Goal: Complete application form: Complete application form

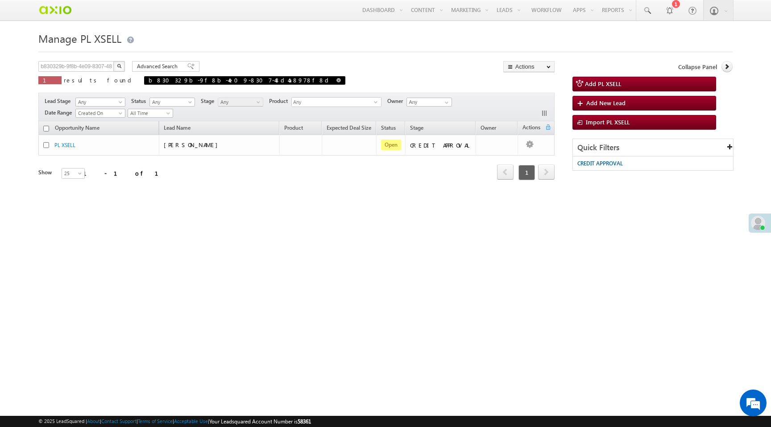
click at [336, 83] on span at bounding box center [338, 80] width 4 height 4
type input "Search PL XSELL"
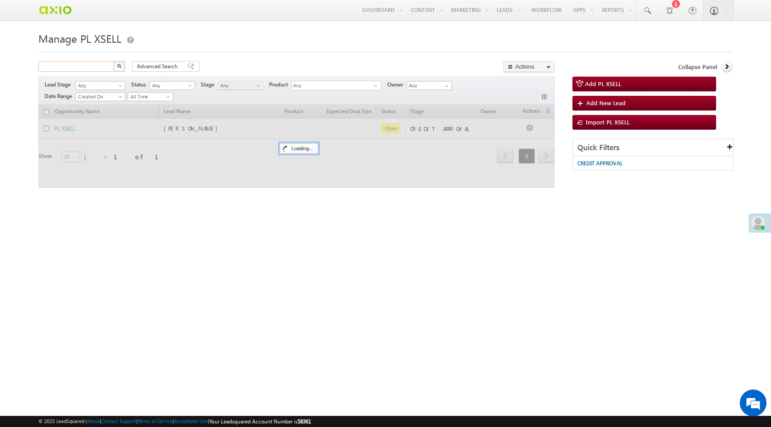
click at [73, 70] on input "text" at bounding box center [76, 66] width 76 height 11
paste input "b830329b-9f8b-4e09-8307-48d4a8978f8d"
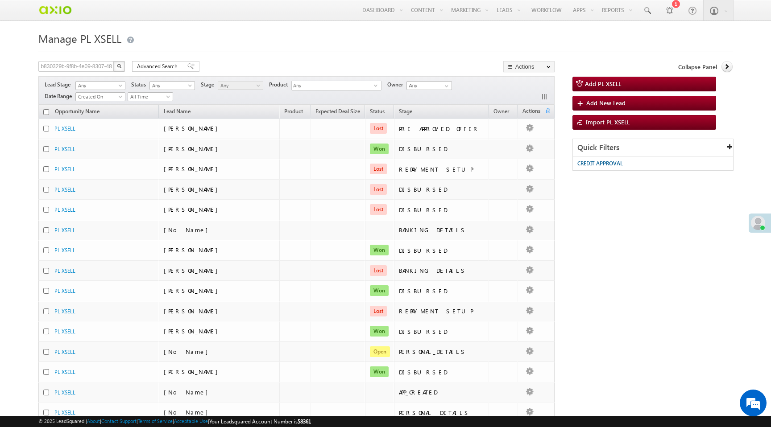
click at [120, 67] on img "button" at bounding box center [119, 66] width 4 height 4
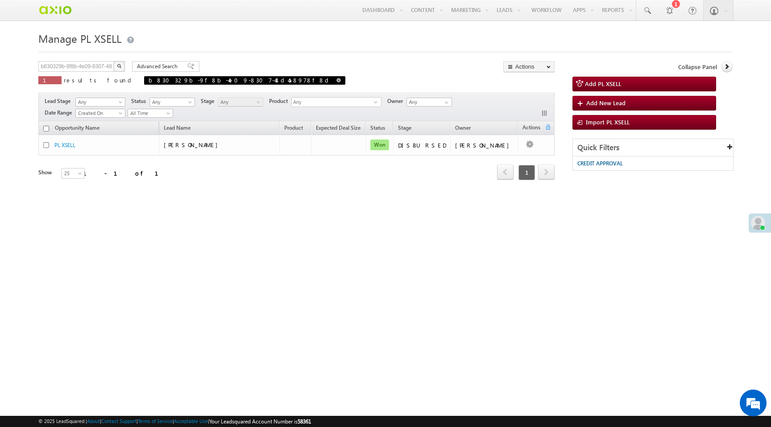
click at [336, 79] on span at bounding box center [338, 80] width 4 height 4
type input "Search PL XSELL"
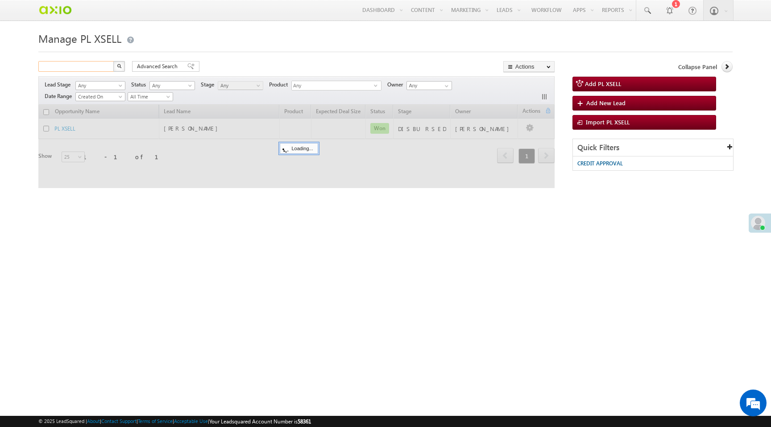
click at [98, 67] on input "text" at bounding box center [76, 66] width 76 height 11
paste input "09748b2a-d059-4d4a-96cf-491e78f605ab"
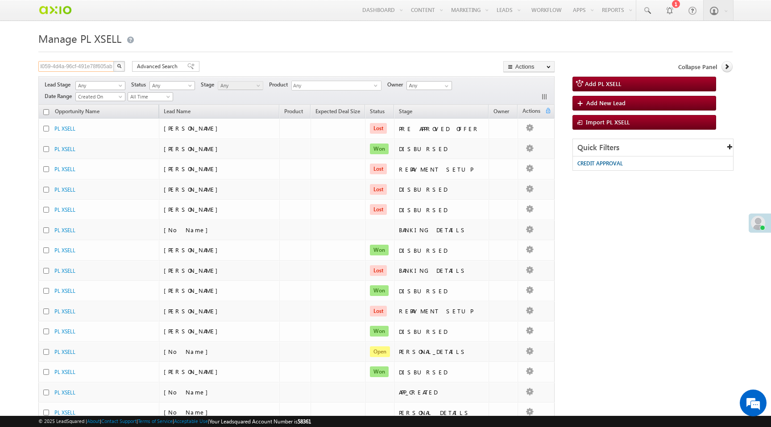
type input "09748b2a-d059-4d4a-96cf-491e78f605ab"
click at [120, 66] on img "button" at bounding box center [119, 66] width 4 height 4
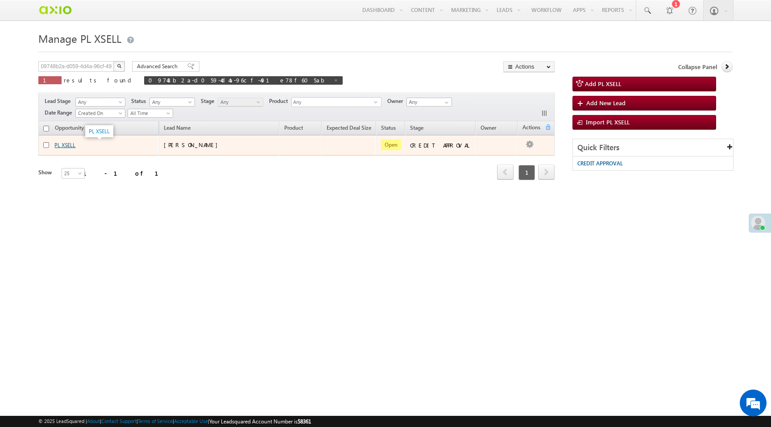
click at [66, 146] on link "PL XSELL" at bounding box center [64, 145] width 21 height 7
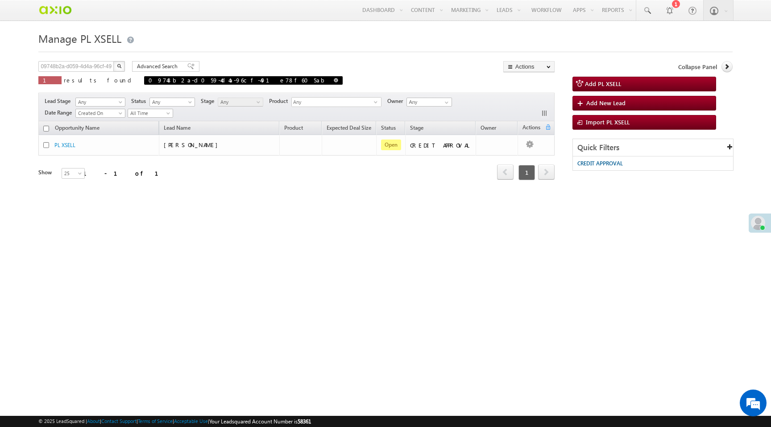
click at [334, 81] on span at bounding box center [336, 80] width 4 height 4
type input "Search PL XSELL"
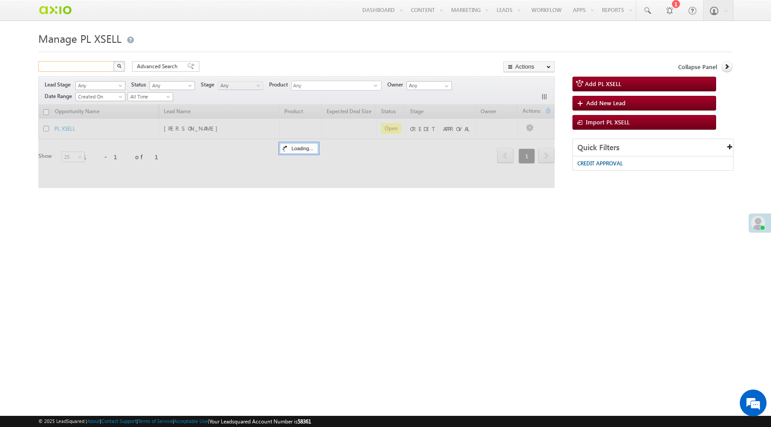
click at [84, 68] on input "text" at bounding box center [76, 66] width 76 height 11
paste input "454a3ecb-eb57-4e6a-881c-f9caa131703e"
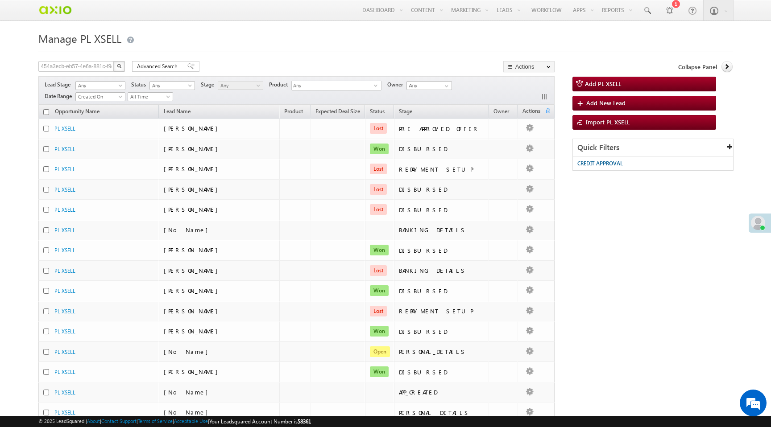
click at [121, 66] on img "button" at bounding box center [119, 66] width 4 height 4
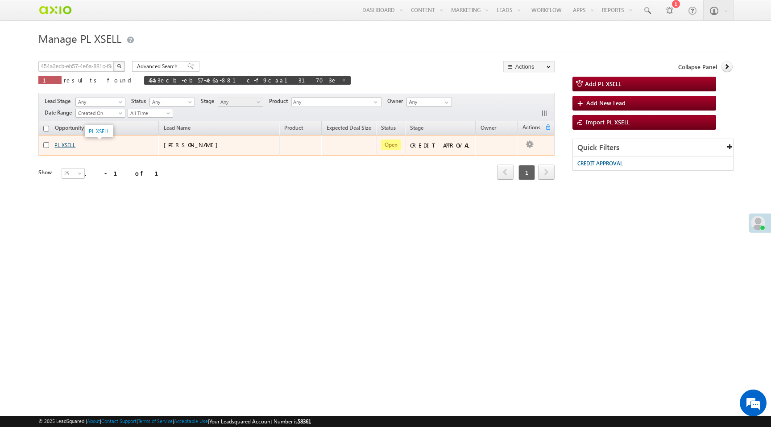
click at [73, 143] on link "PL XSELL" at bounding box center [64, 145] width 21 height 7
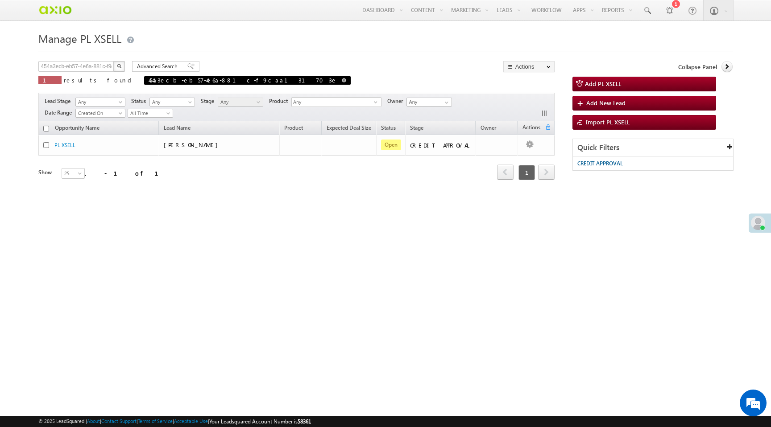
click at [210, 82] on span "454a3ecb-eb57-4e6a-881c-f9caa131703e" at bounding box center [247, 80] width 207 height 8
click at [342, 80] on span at bounding box center [344, 80] width 4 height 4
type input "Search PL XSELL"
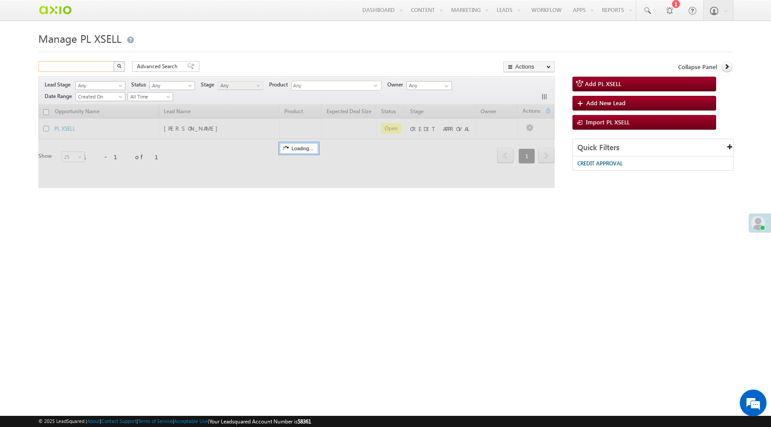
click at [89, 69] on input "text" at bounding box center [76, 66] width 76 height 11
paste input "c5226478-1c8b-4ec6-9b4b-32306de9ff49"
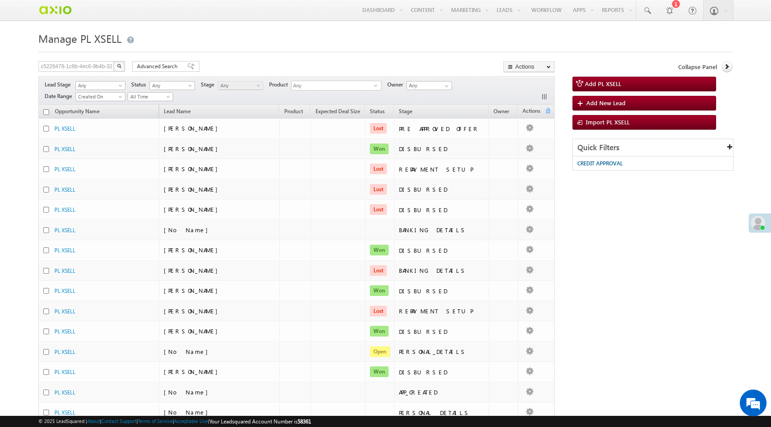
click at [120, 70] on button "button" at bounding box center [119, 66] width 12 height 11
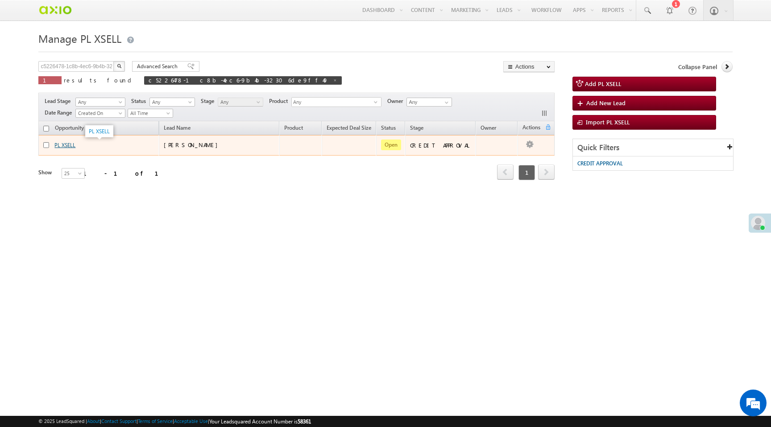
click at [65, 146] on link "PL XSELL" at bounding box center [64, 145] width 21 height 7
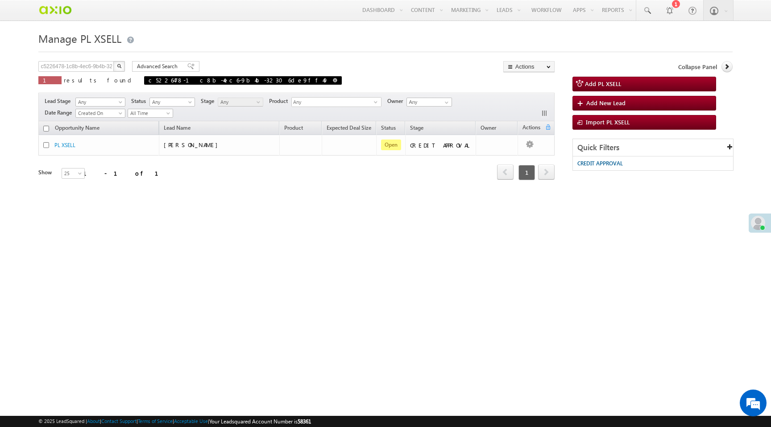
click at [333, 81] on span at bounding box center [335, 80] width 4 height 4
type input "Search PL XSELL"
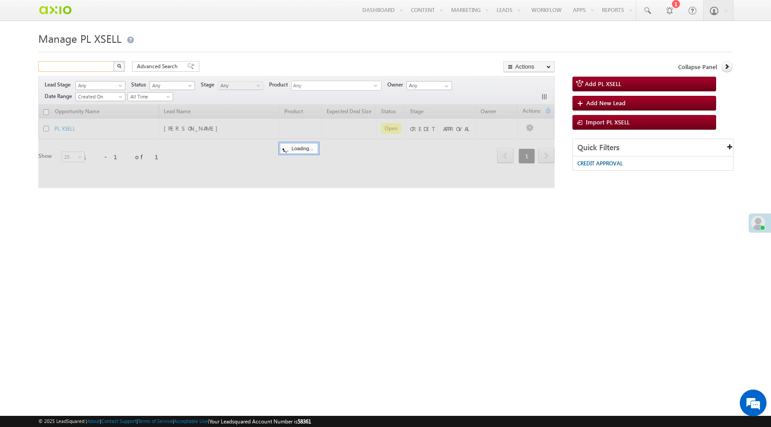
click at [83, 66] on input "text" at bounding box center [76, 66] width 76 height 11
paste input "Disbursed from lsq"
type input "Disbursed from lsq"
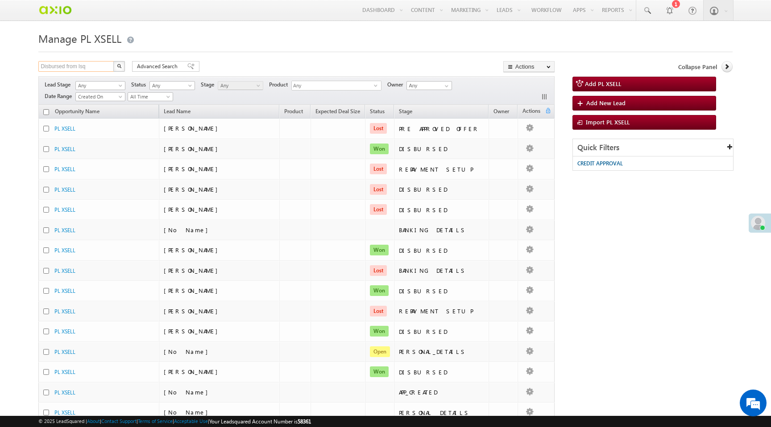
click at [89, 71] on input "Disbursed from lsq" at bounding box center [76, 66] width 76 height 11
type input "Search PL XSELL"
click at [94, 62] on input "text" at bounding box center [76, 66] width 76 height 11
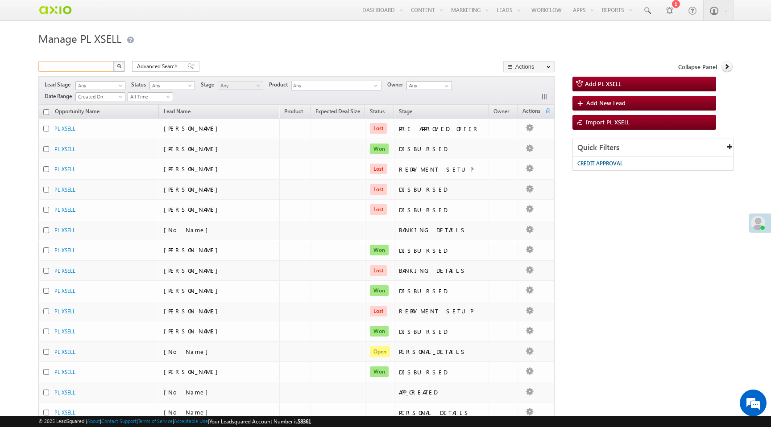
paste input "ec032b1f-b02c-4dba-a602-a45aad8e0ded"
type input "ec032b1f-b02c-4dba-a602-a45aad8e0ded"
click at [117, 70] on button "button" at bounding box center [119, 66] width 12 height 11
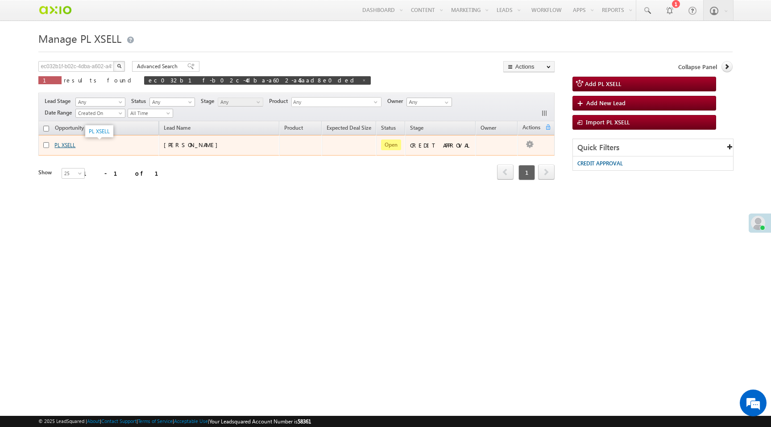
click at [69, 144] on link "PL XSELL" at bounding box center [64, 145] width 21 height 7
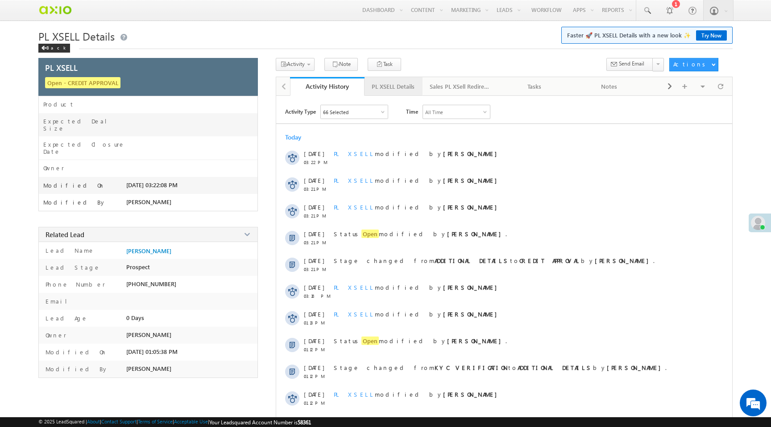
click at [388, 92] on div "PL XSELL Details" at bounding box center [393, 86] width 43 height 11
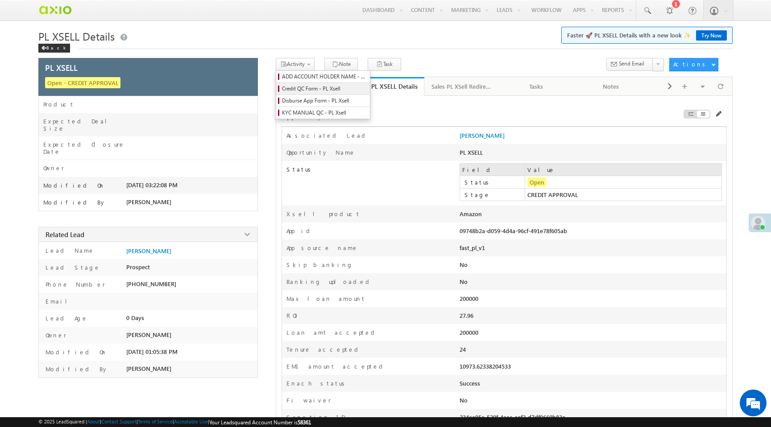
click at [293, 92] on span "Credit QC Form - PL Xsell" at bounding box center [324, 89] width 85 height 8
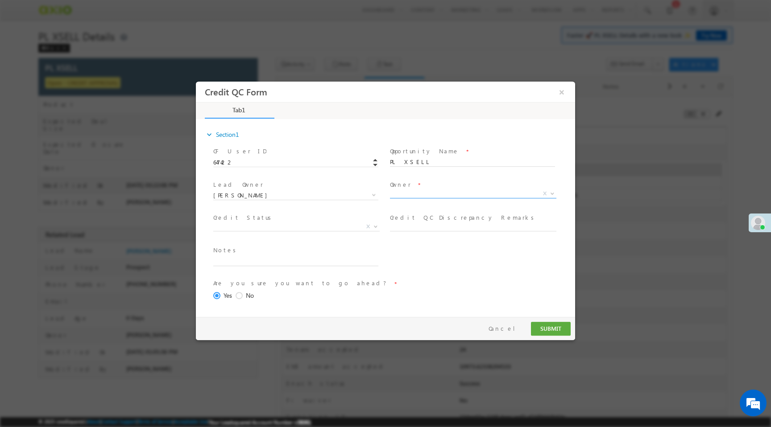
click at [411, 193] on span "X" at bounding box center [473, 194] width 166 height 9
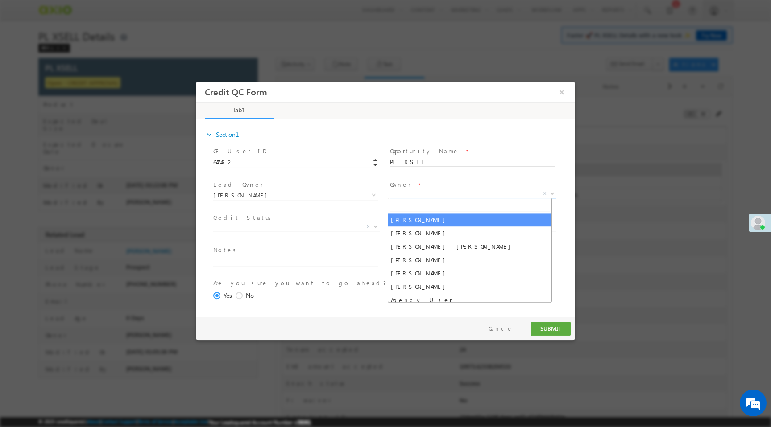
select select "65e28f60-3a0a-11ef-bbd2-0695f51e8b4b"
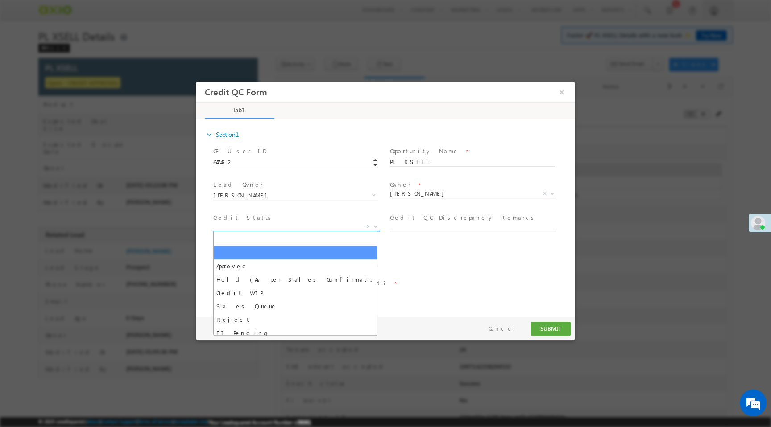
click at [242, 226] on span "X" at bounding box center [296, 227] width 166 height 9
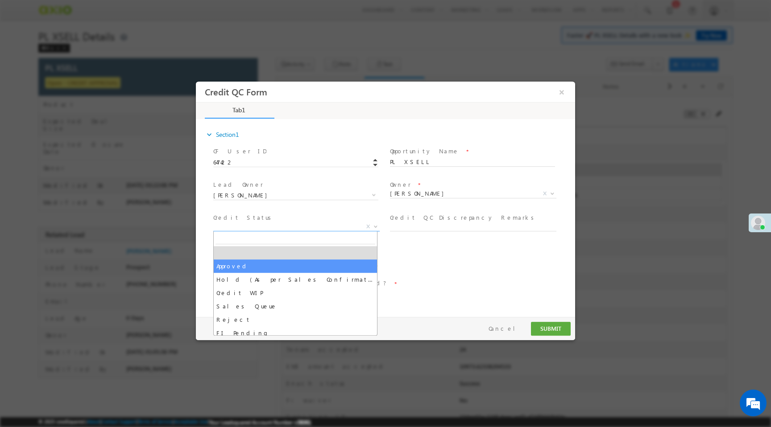
select select "Approved"
select select "NA"
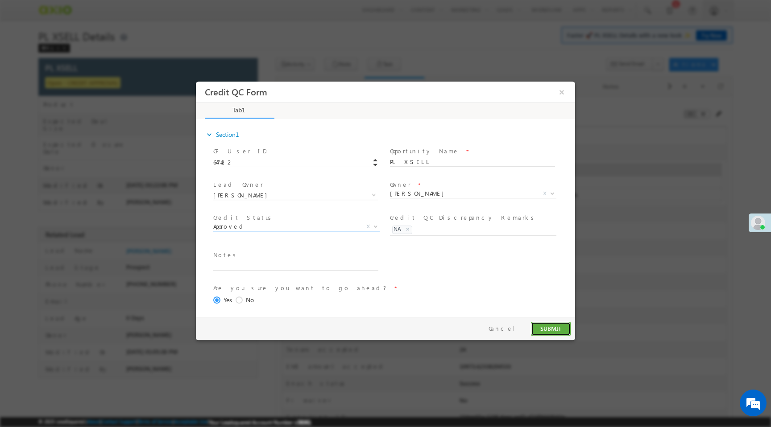
click at [552, 331] on button "SUBMIT" at bounding box center [551, 329] width 40 height 14
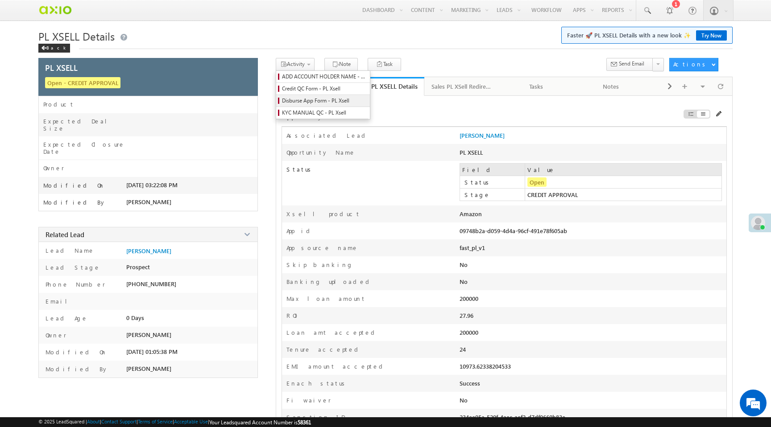
click at [303, 104] on span "Disburse App Form - PL Xsell" at bounding box center [324, 101] width 85 height 8
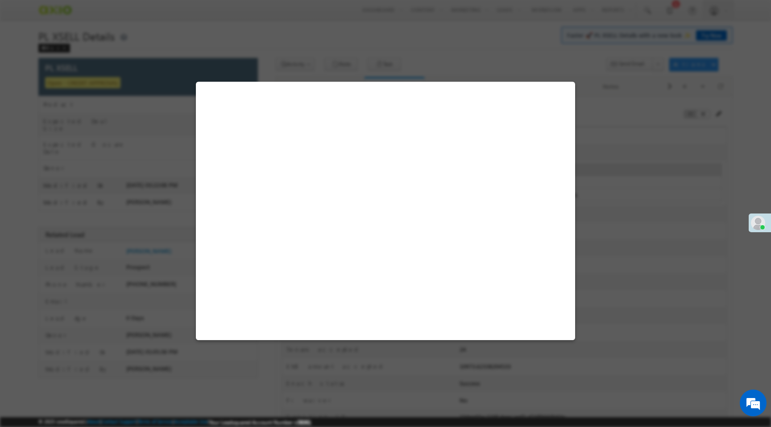
select select "PL XSell Disbursement Initiated"
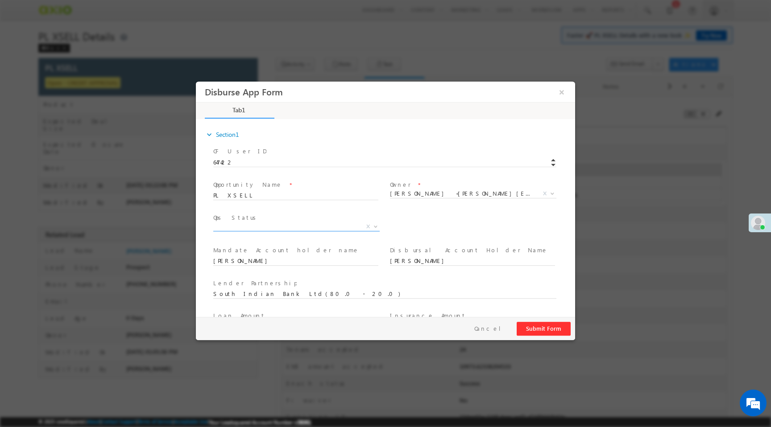
click at [290, 227] on span "X" at bounding box center [296, 227] width 166 height 9
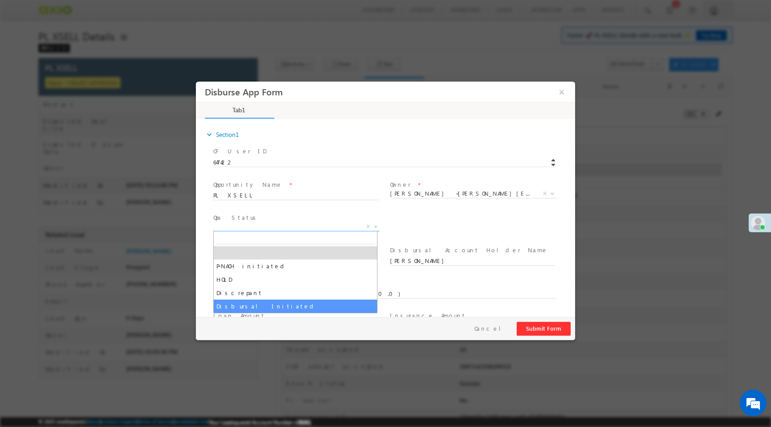
select select "Disbursal Initiated"
select select "NA"
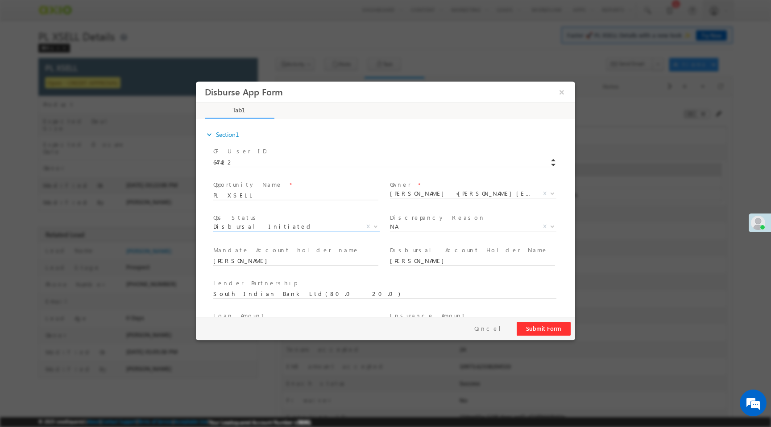
scroll to position [132, 0]
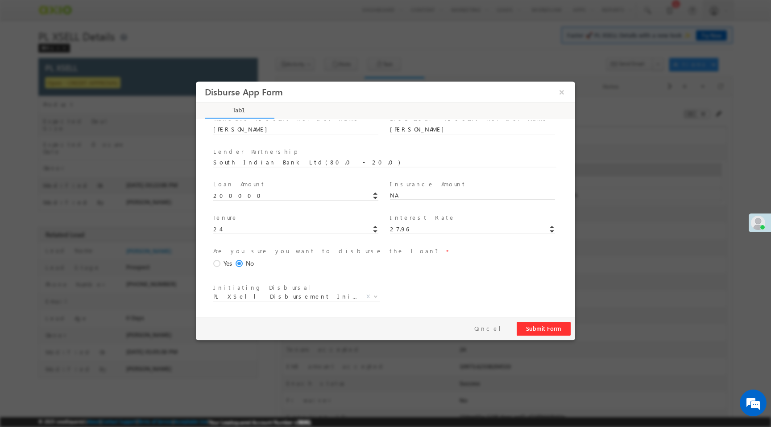
click at [216, 261] on span at bounding box center [218, 264] width 10 height 8
click at [196, 82] on input "Yes" at bounding box center [196, 82] width 0 height 0
click at [543, 327] on button "Submit Form" at bounding box center [544, 329] width 54 height 14
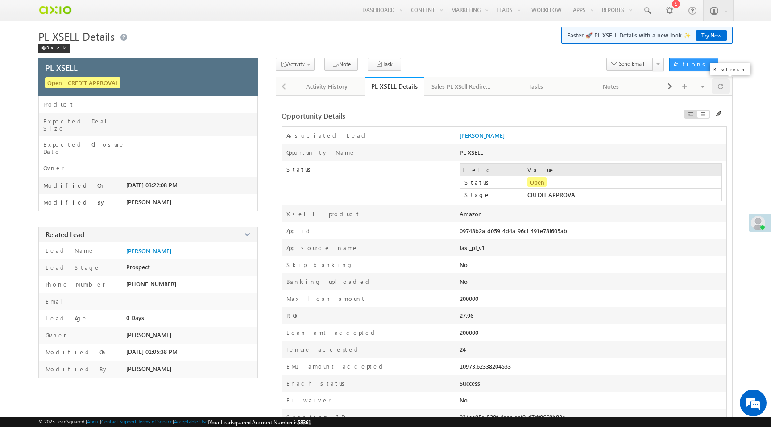
click at [720, 90] on span at bounding box center [720, 87] width 5 height 16
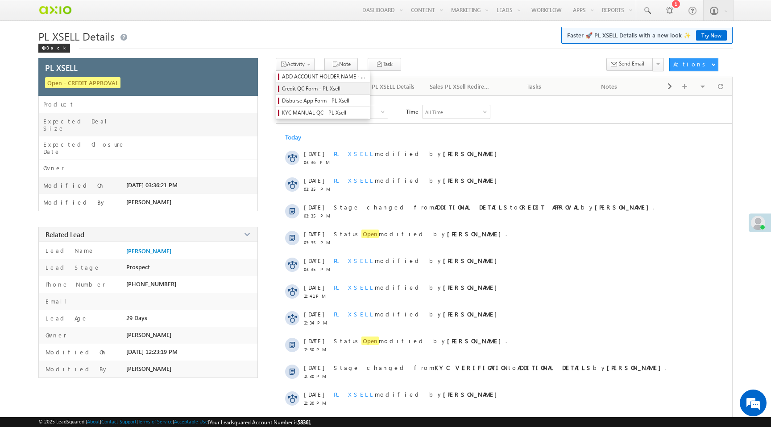
click at [301, 91] on span "Credit QC Form - PL Xsell" at bounding box center [324, 89] width 85 height 8
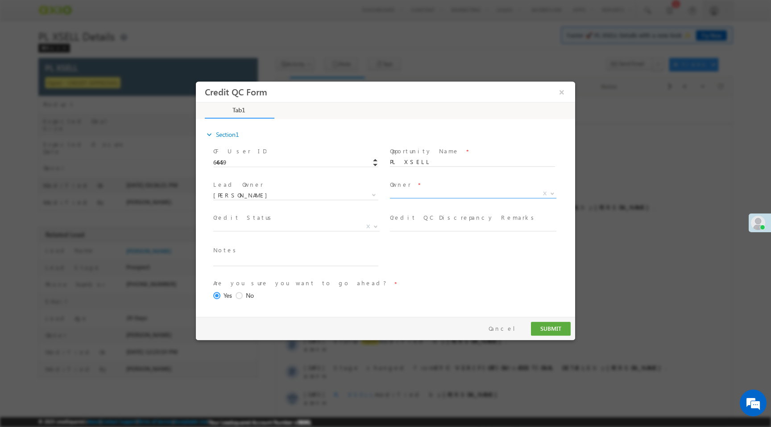
click at [399, 192] on span "X" at bounding box center [473, 194] width 166 height 9
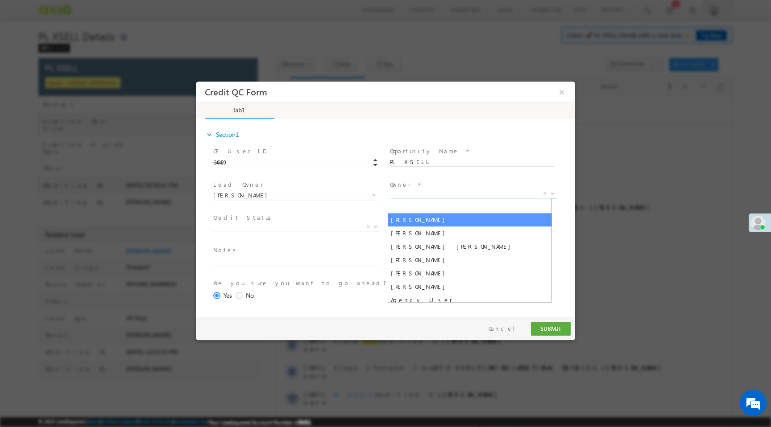
select select "65e28f60-3a0a-11ef-bbd2-0695f51e8b4b"
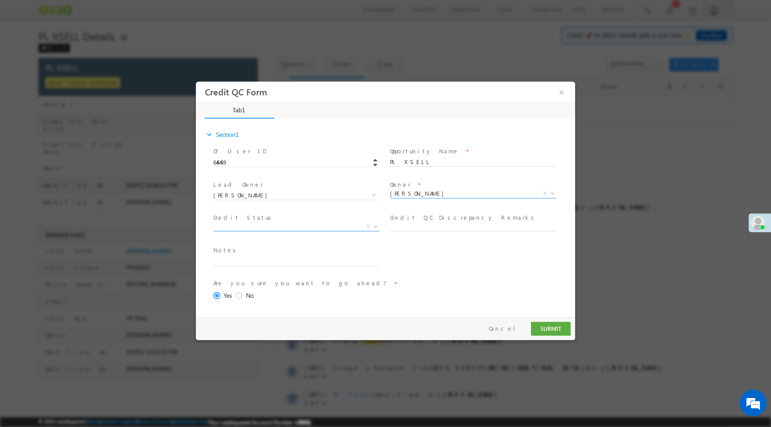
click at [273, 227] on span "X" at bounding box center [296, 227] width 166 height 9
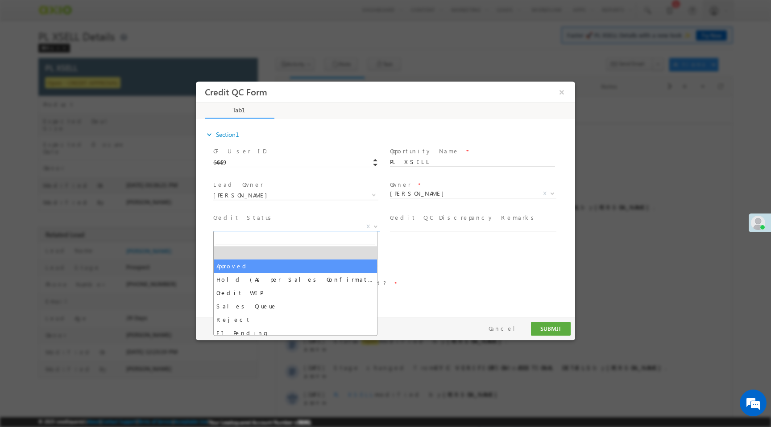
select select "Approved"
select select "NA"
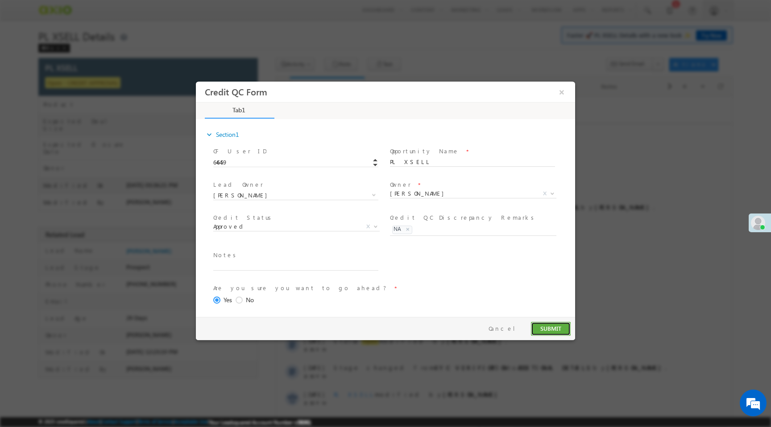
click at [559, 328] on button "SUBMIT" at bounding box center [551, 329] width 40 height 14
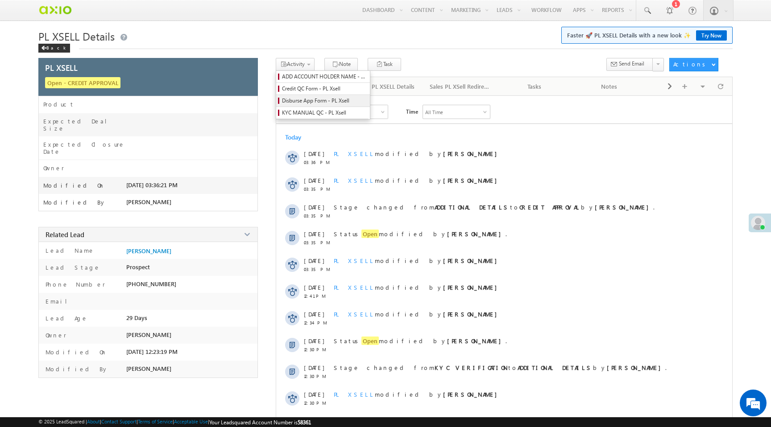
click at [304, 104] on span "Disburse App Form - PL Xsell" at bounding box center [324, 101] width 85 height 8
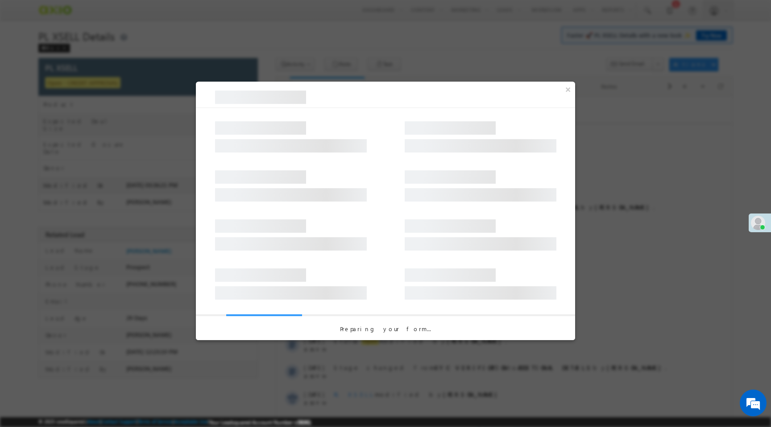
select select "PL XSell Disbursement Initiated"
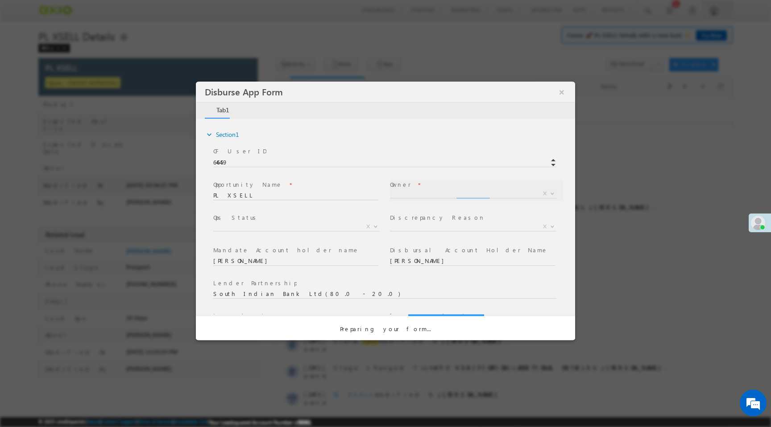
select select "65e28f60-3a0a-11ef-bbd2-0695f51e8b4b"
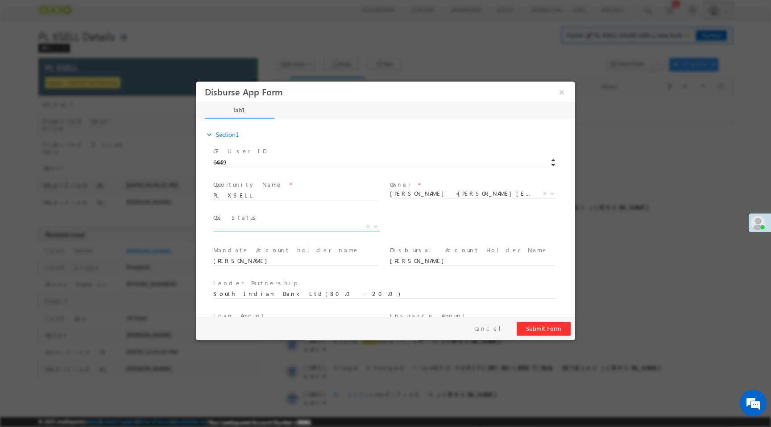
click at [320, 227] on span "X" at bounding box center [296, 227] width 166 height 9
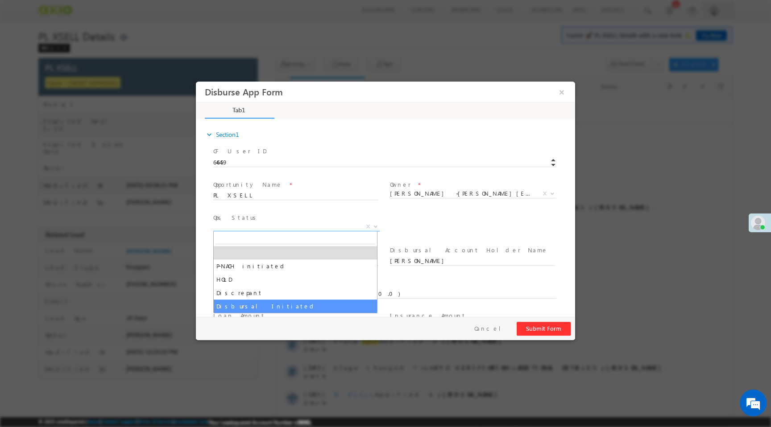
select select "Disbursal Initiated"
select select "NA"
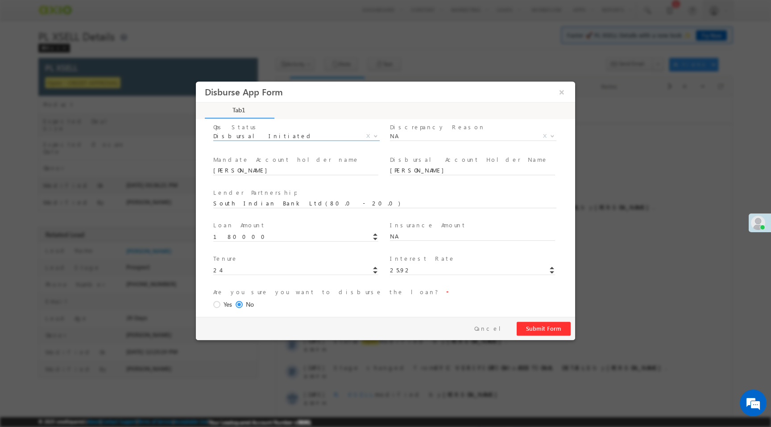
scroll to position [132, 0]
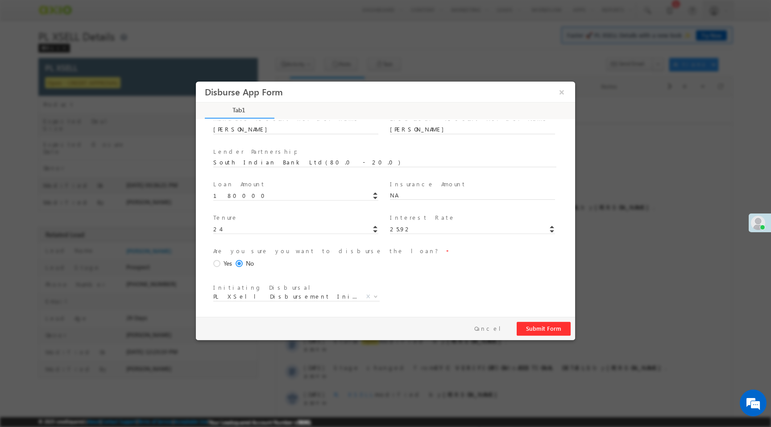
click at [218, 267] on span at bounding box center [218, 264] width 10 height 8
click at [196, 82] on input "Yes" at bounding box center [196, 82] width 0 height 0
click at [546, 331] on button "Submit Form" at bounding box center [544, 329] width 54 height 14
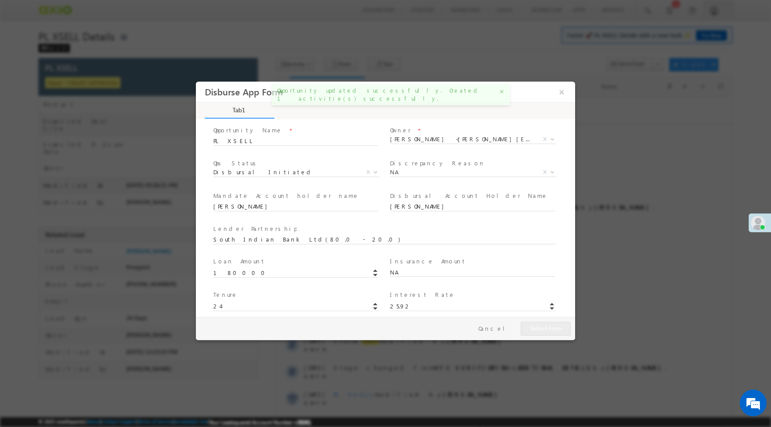
scroll to position [50, 0]
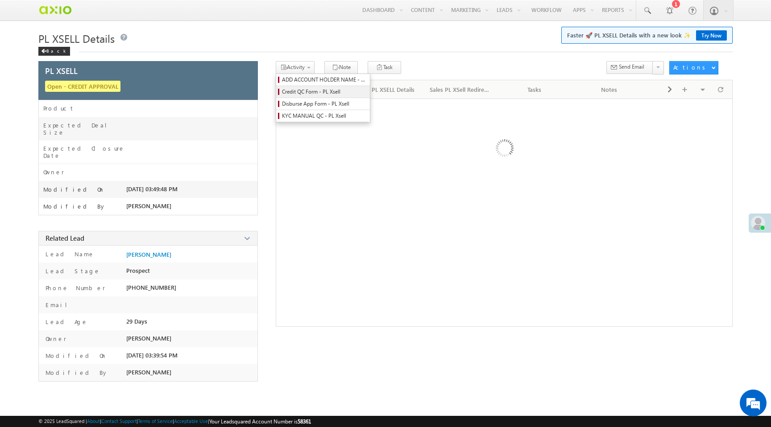
click at [307, 94] on span "Credit QC Form - PL Xsell" at bounding box center [324, 92] width 85 height 8
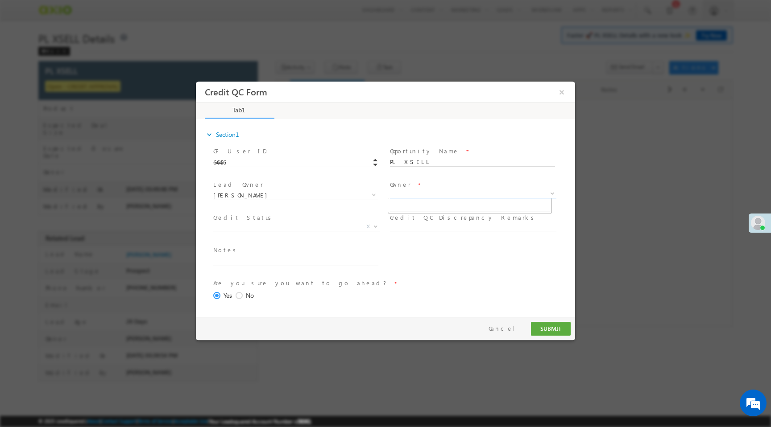
click at [418, 195] on span "X" at bounding box center [473, 194] width 166 height 9
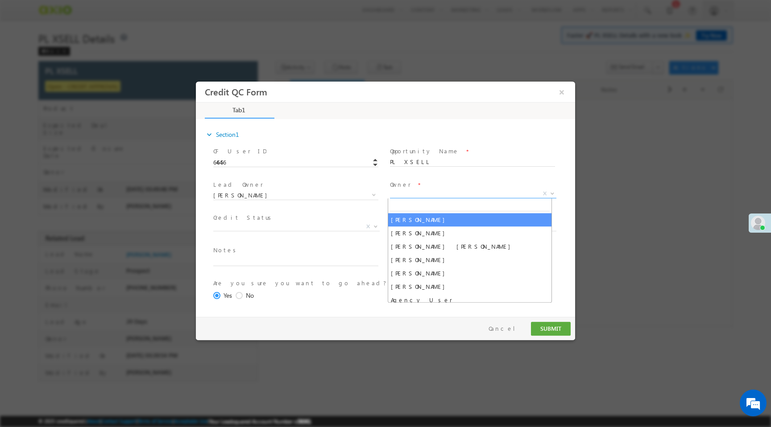
select select "65e28f60-3a0a-11ef-bbd2-0695f51e8b4b"
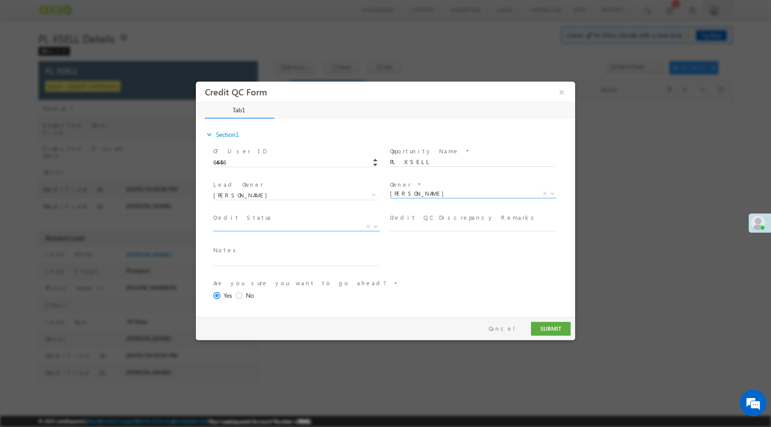
click at [336, 226] on span "X" at bounding box center [296, 227] width 166 height 9
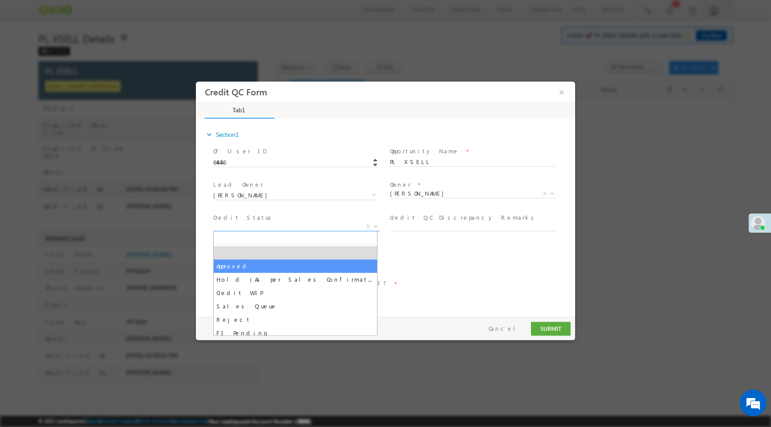
select select "Approved"
select select "NA"
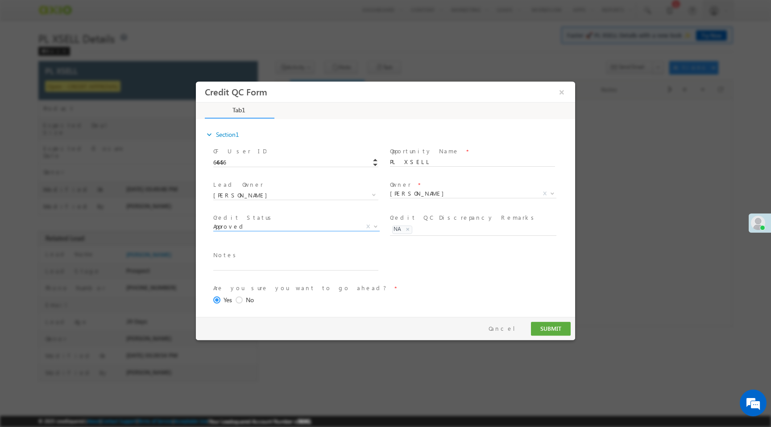
scroll to position [37, 0]
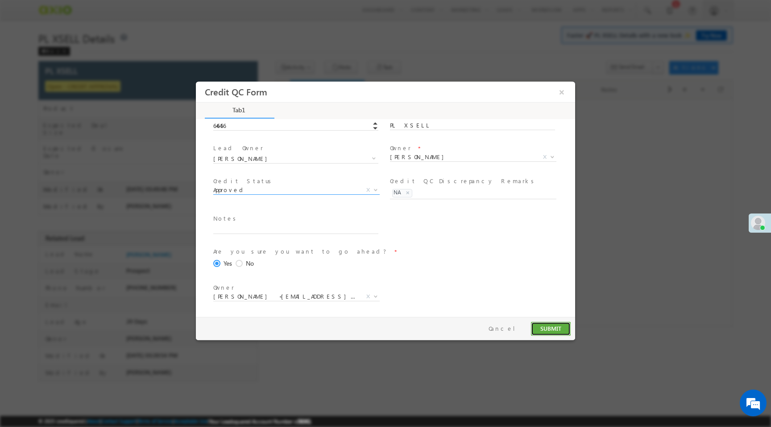
click at [544, 327] on button "SUBMIT" at bounding box center [551, 329] width 40 height 14
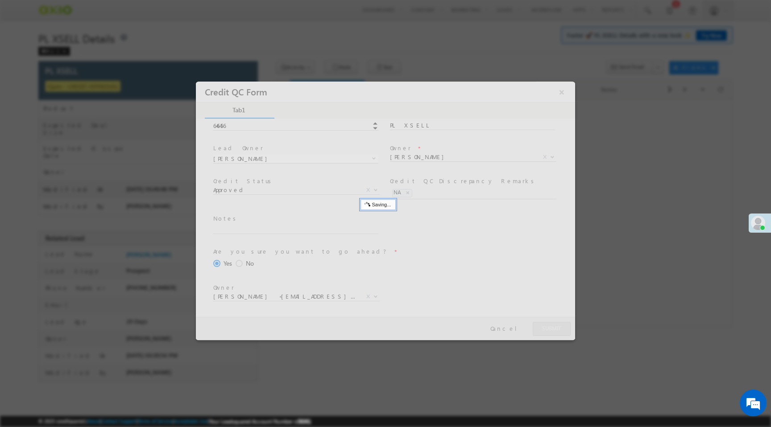
scroll to position [0, 0]
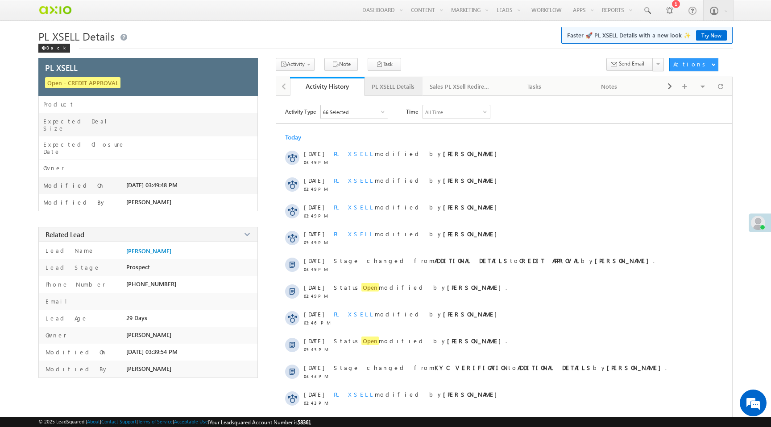
click at [398, 86] on div "PL XSELL Details" at bounding box center [393, 86] width 43 height 11
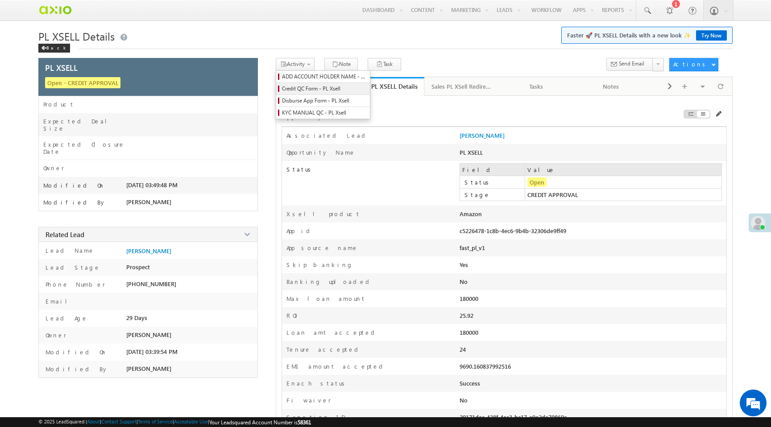
click at [303, 90] on span "Credit QC Form - PL Xsell" at bounding box center [324, 89] width 85 height 8
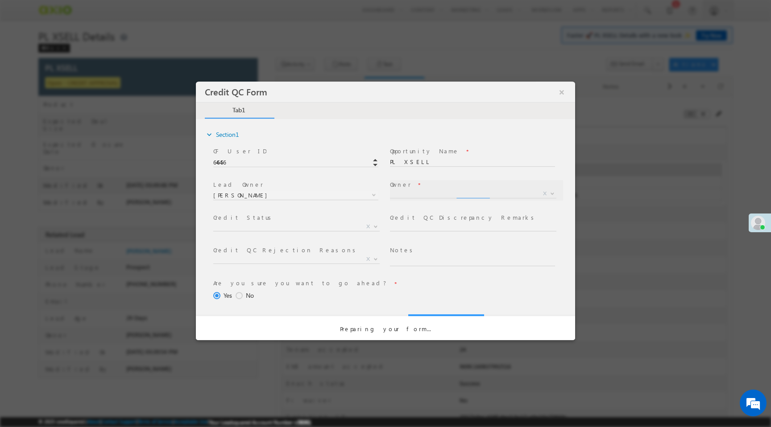
select select "a9bb649e-8900-11ee-aeac-0643ecf67fe6"
select select "50aed37f-b58e-11ec-8597-0681fe0b10f8"
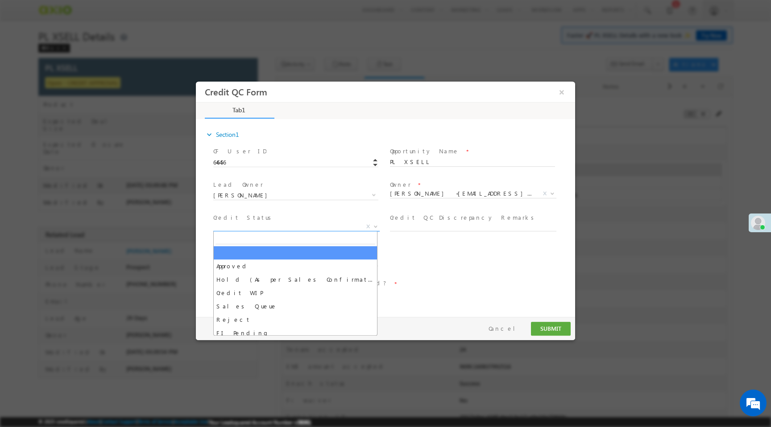
click at [298, 226] on span "X" at bounding box center [296, 227] width 166 height 9
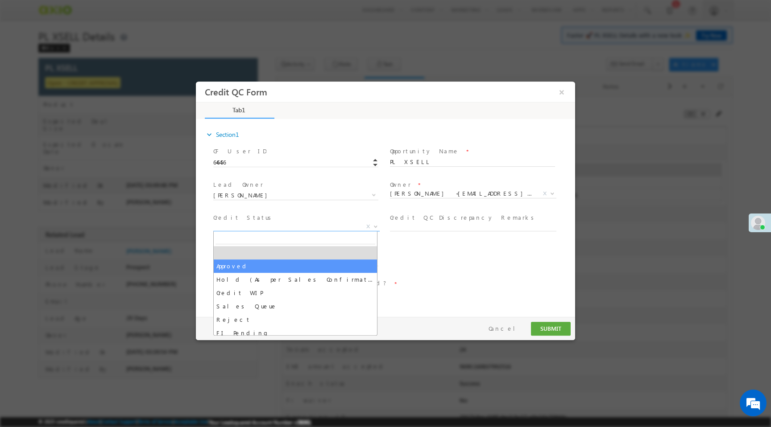
select select "Approved"
select select "NA"
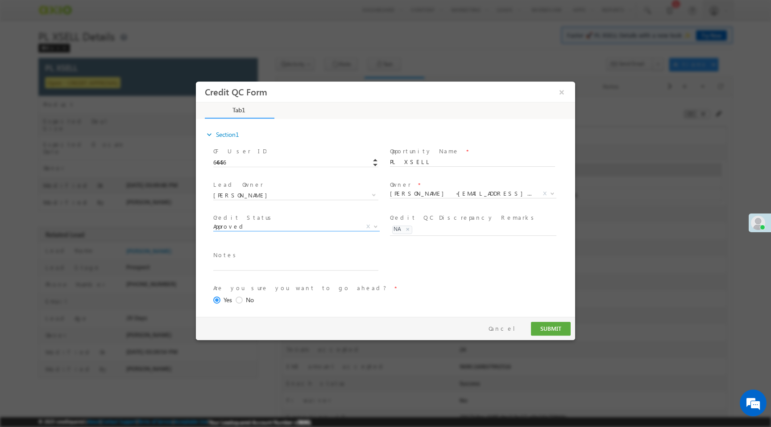
scroll to position [37, 0]
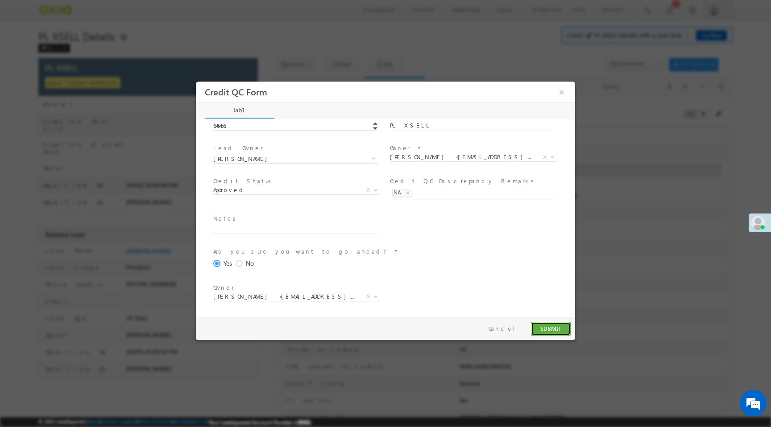
click at [548, 331] on button "SUBMIT" at bounding box center [551, 329] width 40 height 14
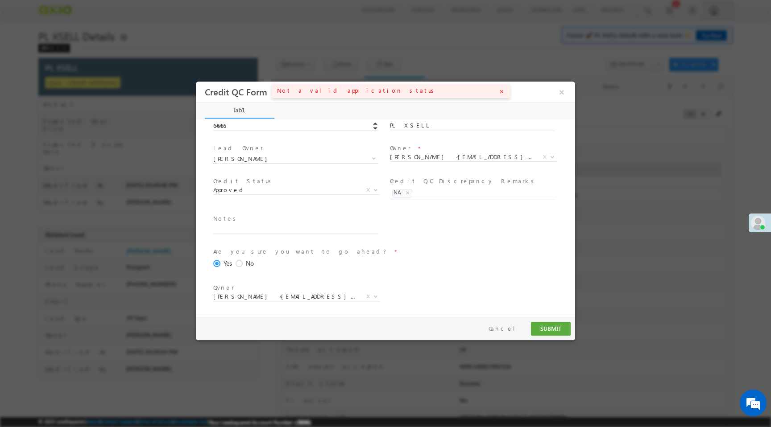
scroll to position [0, 0]
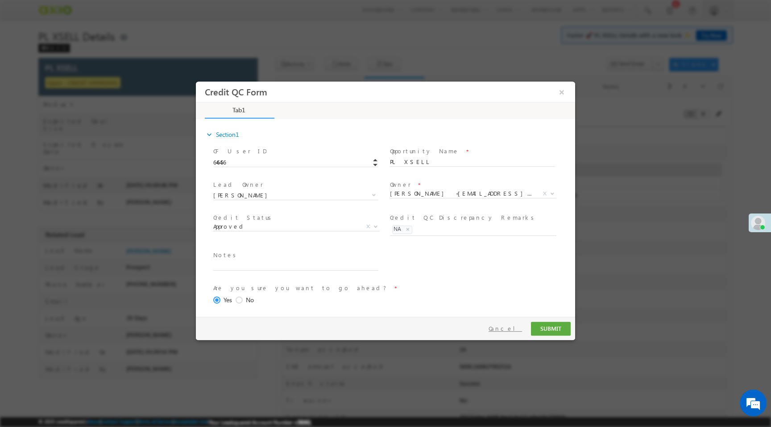
click at [506, 326] on button "Cancel" at bounding box center [505, 329] width 47 height 13
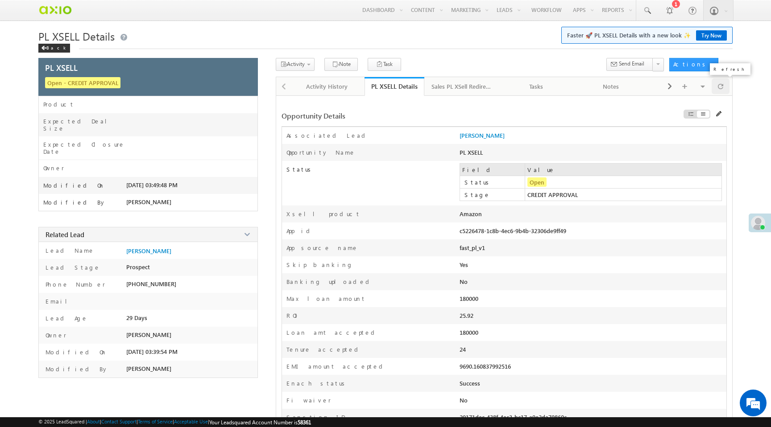
click at [723, 87] on div at bounding box center [721, 87] width 18 height 16
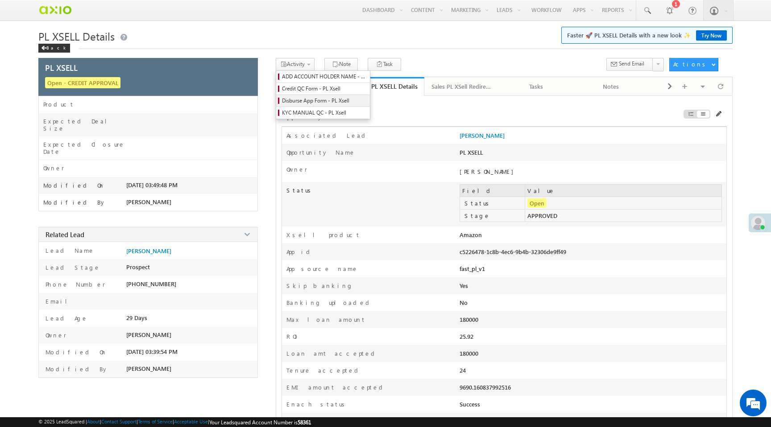
click at [311, 101] on span "Disburse App Form - PL Xsell" at bounding box center [324, 101] width 85 height 8
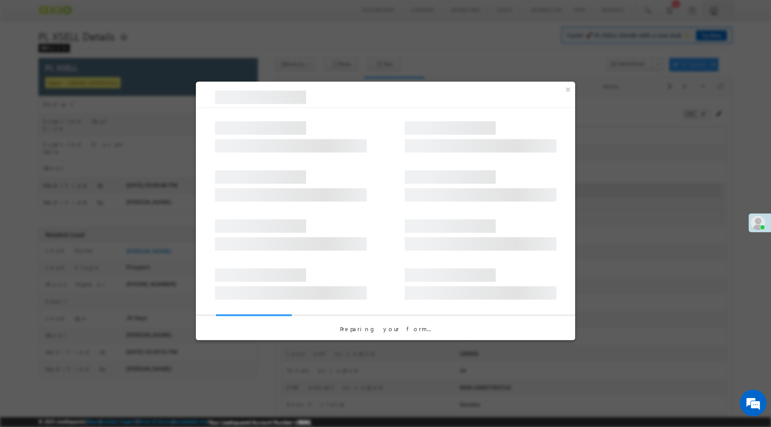
select select "PL XSell Disbursement Initiated"
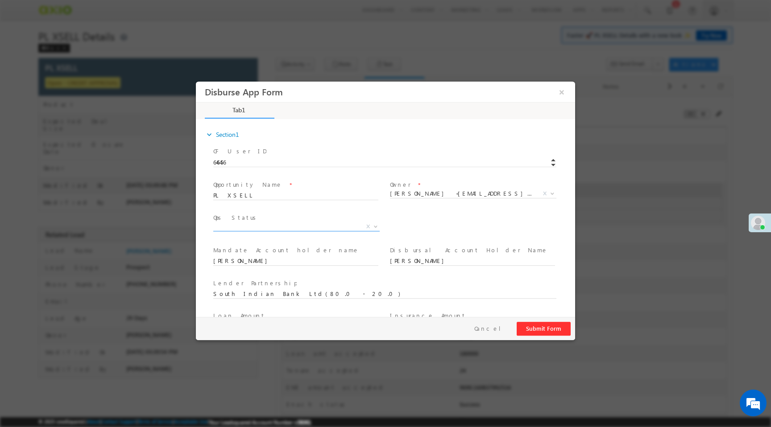
click at [334, 224] on span "X" at bounding box center [296, 227] width 166 height 9
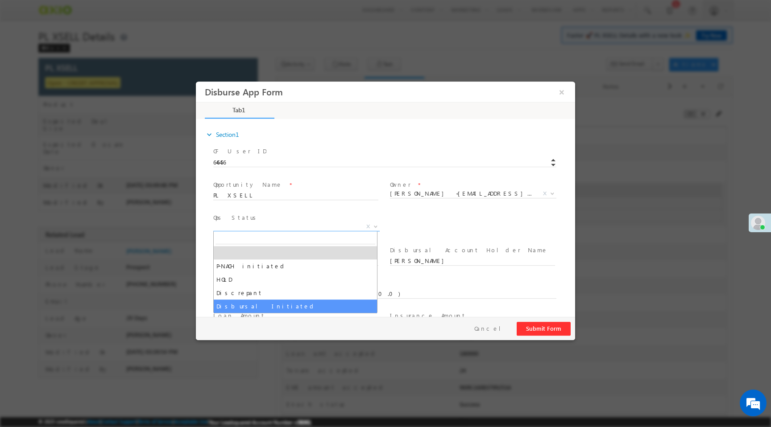
select select "Disbursal Initiated"
select select "NA"
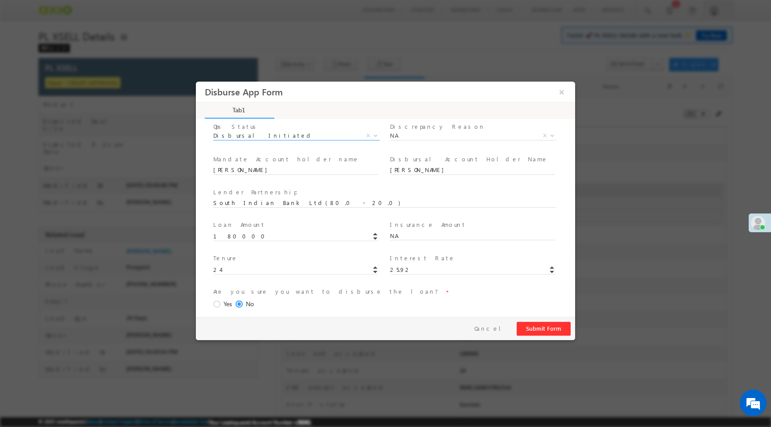
scroll to position [132, 0]
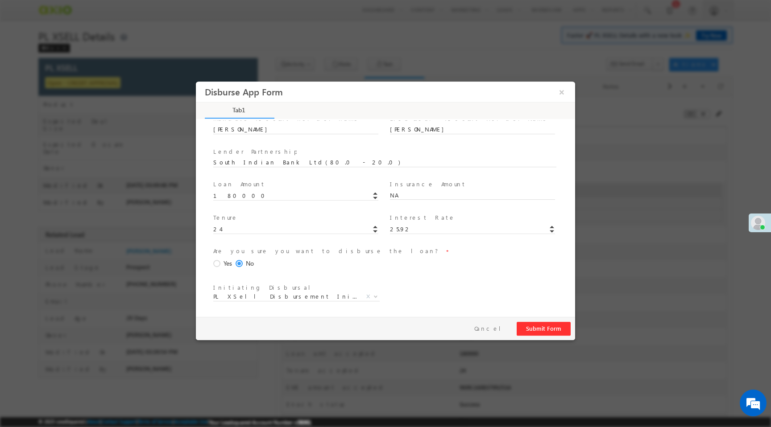
click at [217, 261] on span at bounding box center [218, 264] width 10 height 8
click at [196, 82] on input "Yes" at bounding box center [196, 82] width 0 height 0
click at [547, 326] on button "Submit Form" at bounding box center [544, 329] width 54 height 14
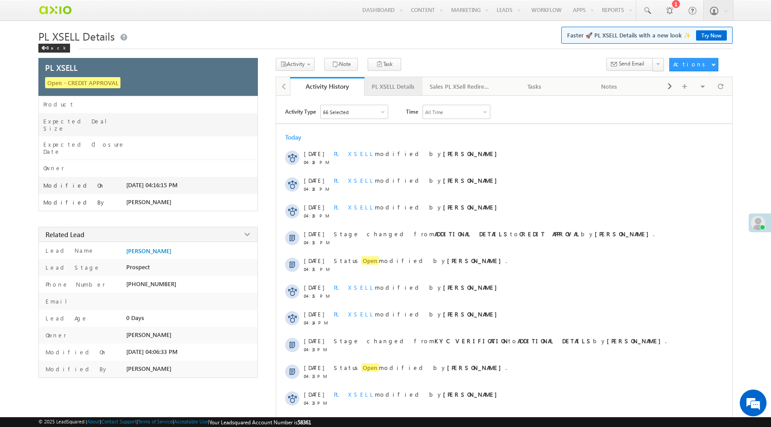
click at [380, 90] on div "PL XSELL Details" at bounding box center [393, 86] width 43 height 11
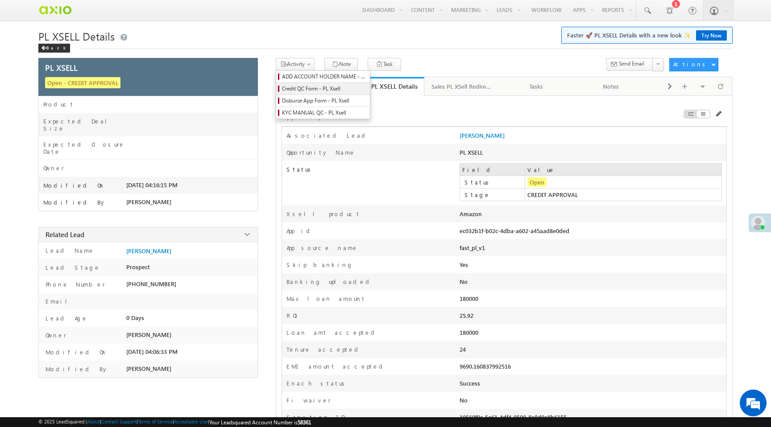
click at [311, 91] on span "Credit QC Form - PL Xsell" at bounding box center [324, 89] width 85 height 8
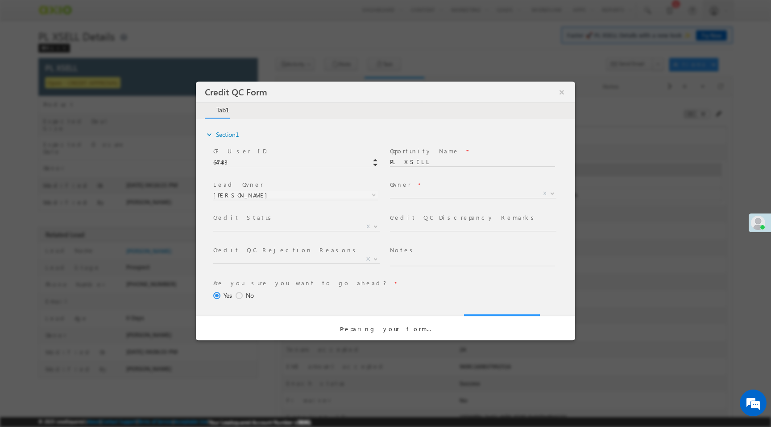
select select "50aed37f-b58e-11ec-8597-0681fe0b10f8"
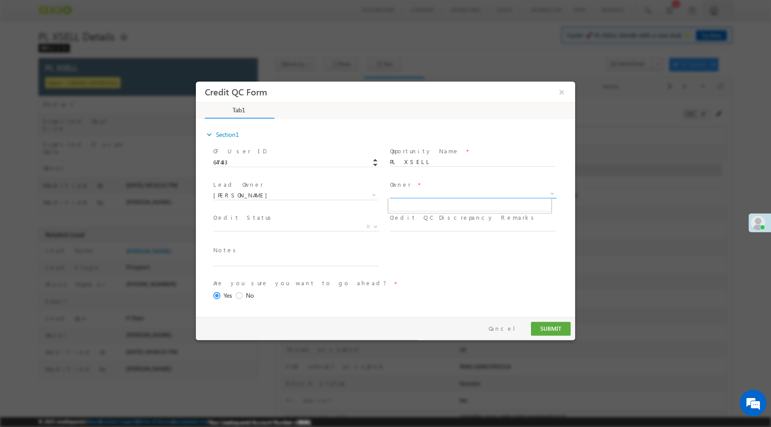
click at [398, 191] on span "X" at bounding box center [473, 194] width 166 height 9
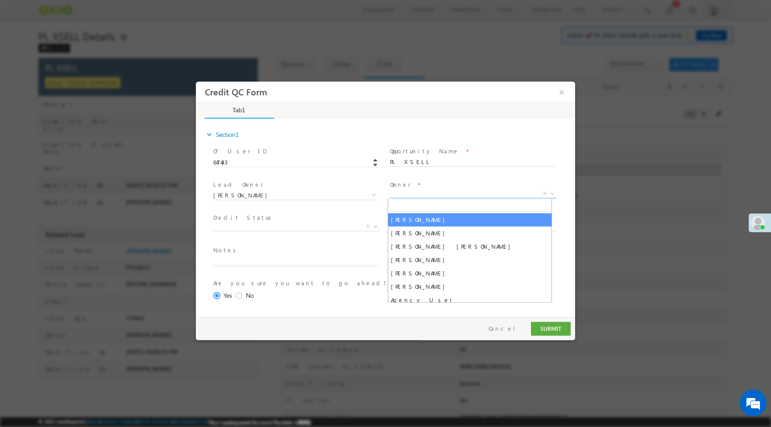
select select "65e28f60-3a0a-11ef-bbd2-0695f51e8b4b"
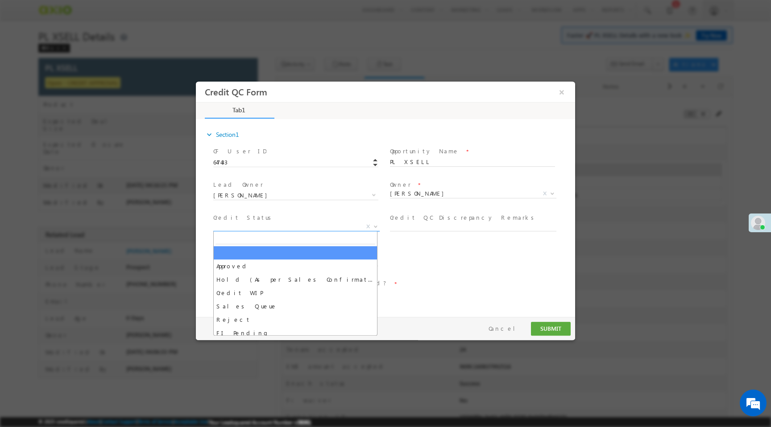
click at [327, 226] on span "X" at bounding box center [296, 227] width 166 height 9
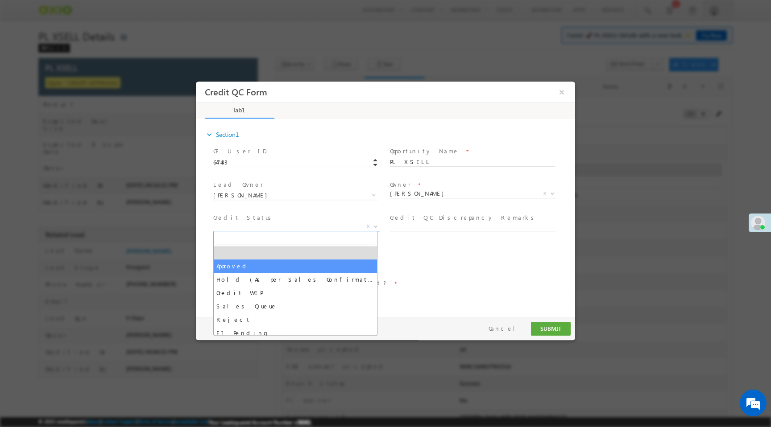
select select "Approved"
select select "NA"
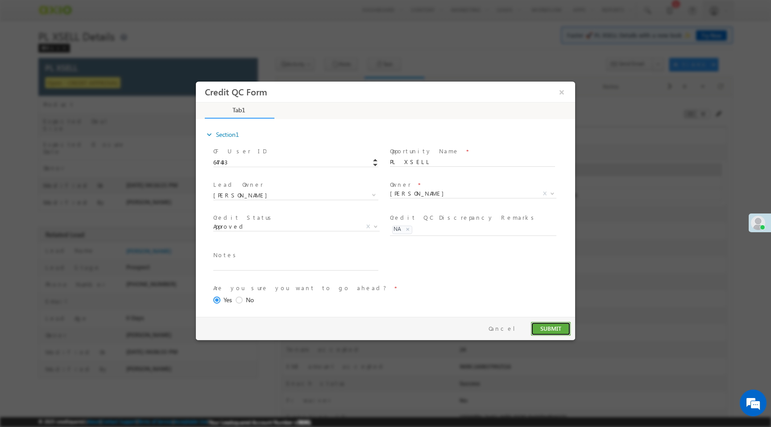
click at [550, 328] on button "SUBMIT" at bounding box center [551, 329] width 40 height 14
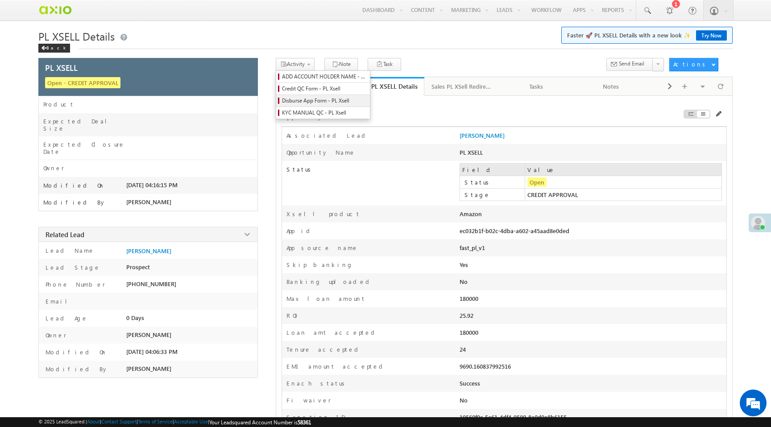
click at [312, 99] on span "Disburse App Form - PL Xsell" at bounding box center [324, 101] width 85 height 8
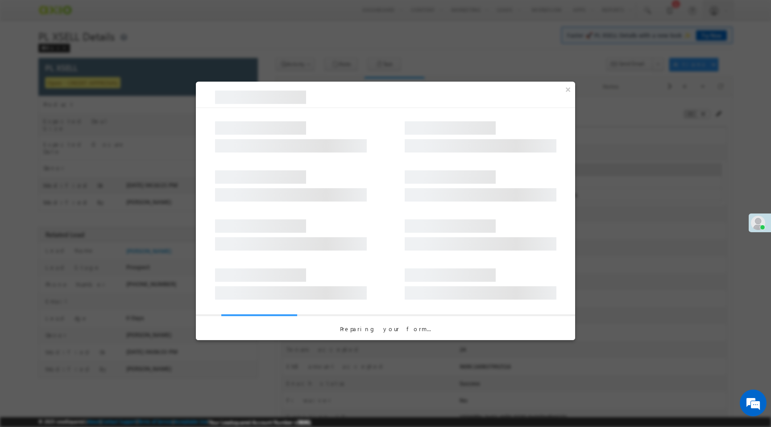
select select "PL XSell Disbursement Initiated"
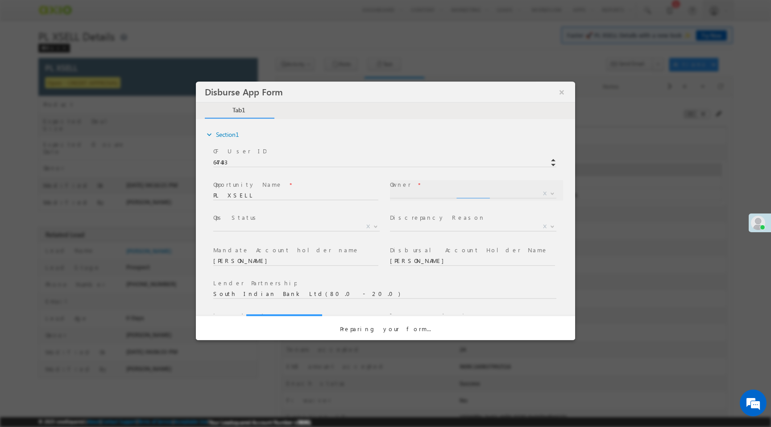
select select "65e28f60-3a0a-11ef-bbd2-0695f51e8b4b"
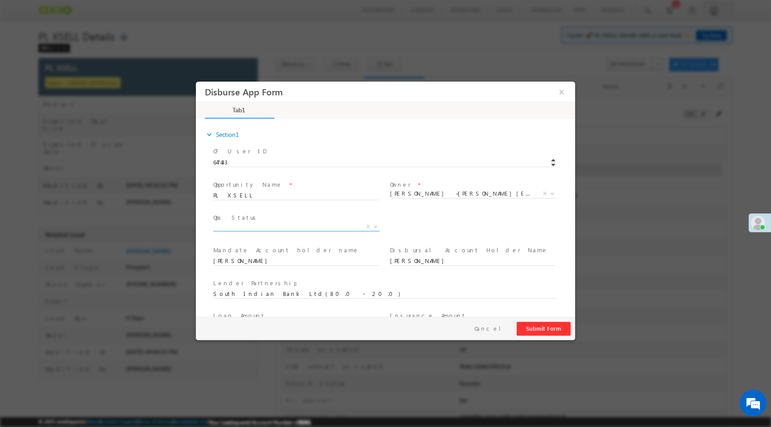
click at [330, 224] on span "X" at bounding box center [296, 227] width 166 height 9
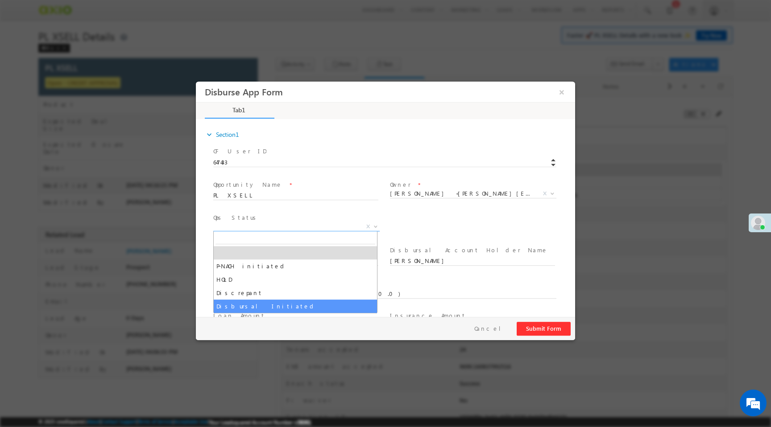
select select "Disbursal Initiated"
select select "NA"
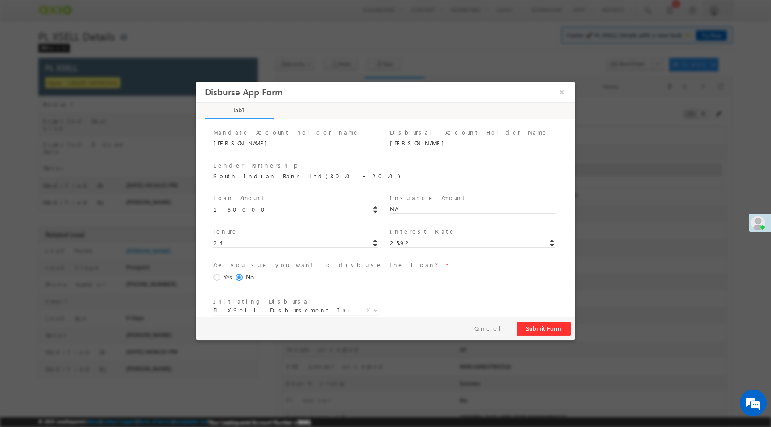
scroll to position [132, 0]
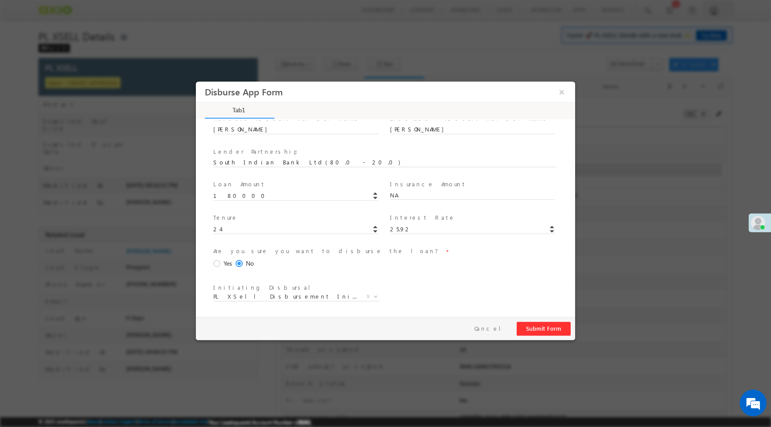
click at [218, 262] on span at bounding box center [218, 264] width 10 height 8
click at [196, 82] on input "Yes" at bounding box center [196, 82] width 0 height 0
click at [545, 327] on button "Submit Form" at bounding box center [544, 329] width 54 height 14
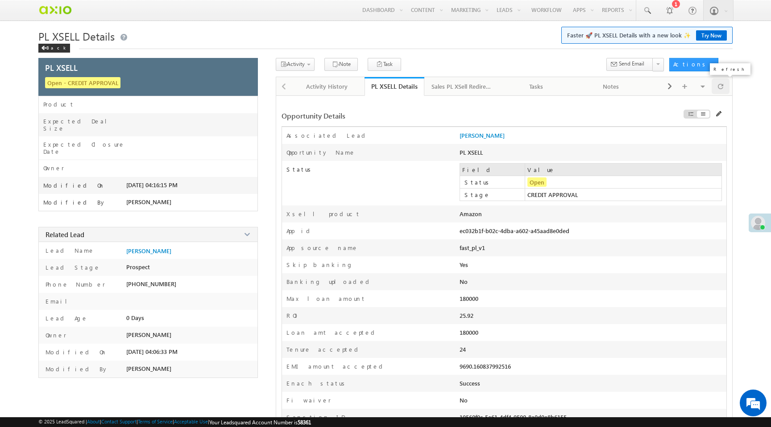
click at [721, 87] on span at bounding box center [720, 87] width 5 height 16
